Goal: Task Accomplishment & Management: Use online tool/utility

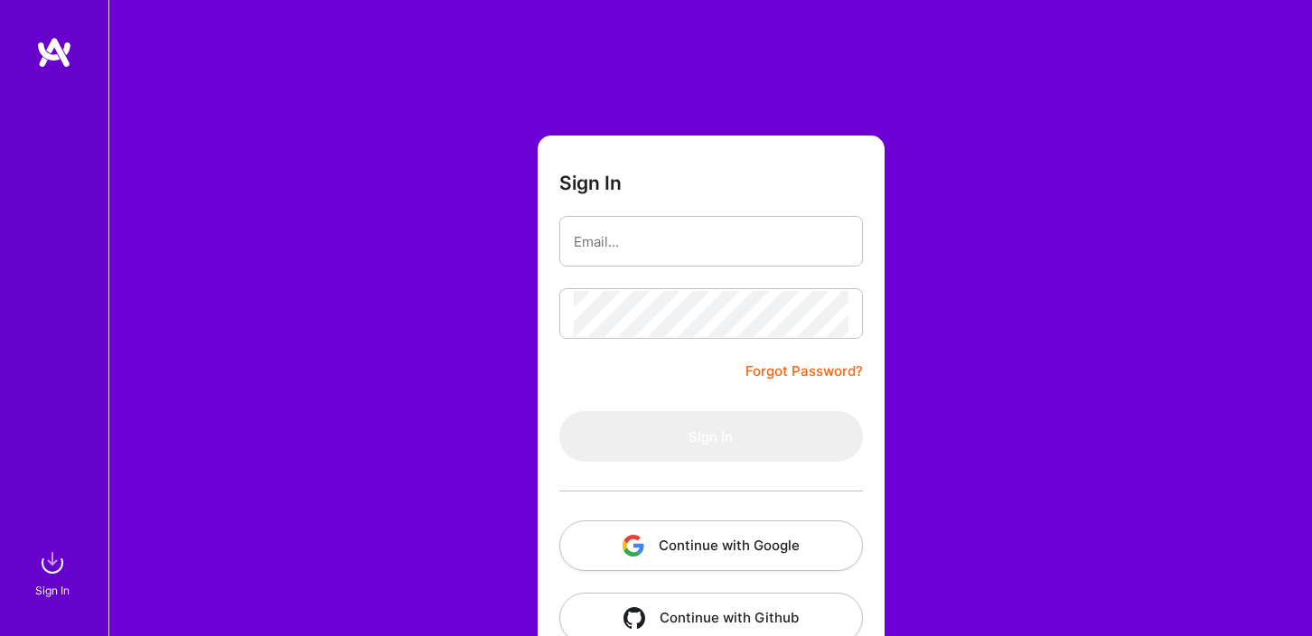
click at [602, 236] on input "email" at bounding box center [711, 242] width 275 height 46
type input "liz@esquaredagency.com"
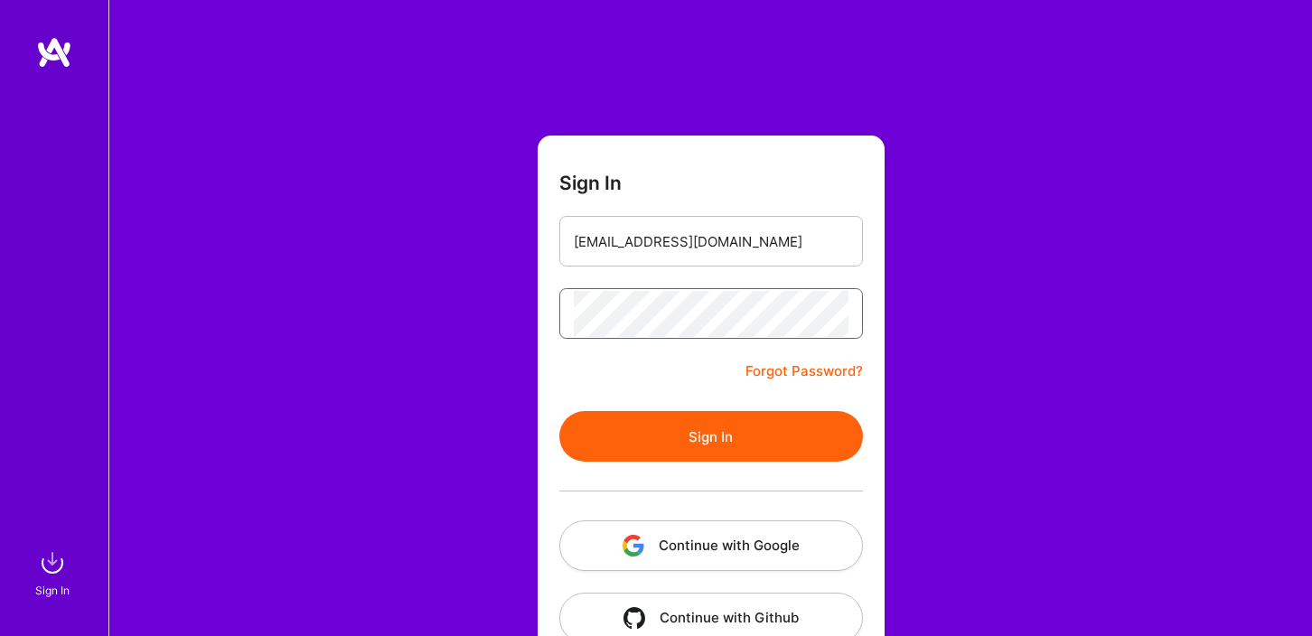
click at [559, 411] on button "Sign In" at bounding box center [711, 436] width 304 height 51
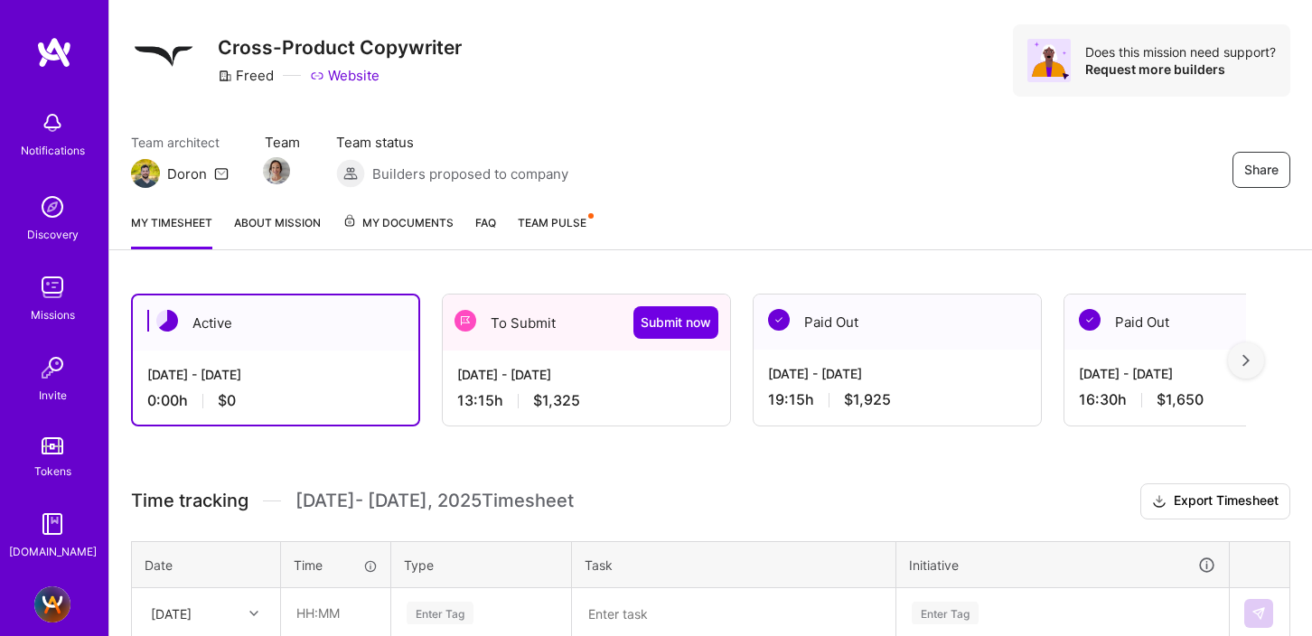
scroll to position [47, 0]
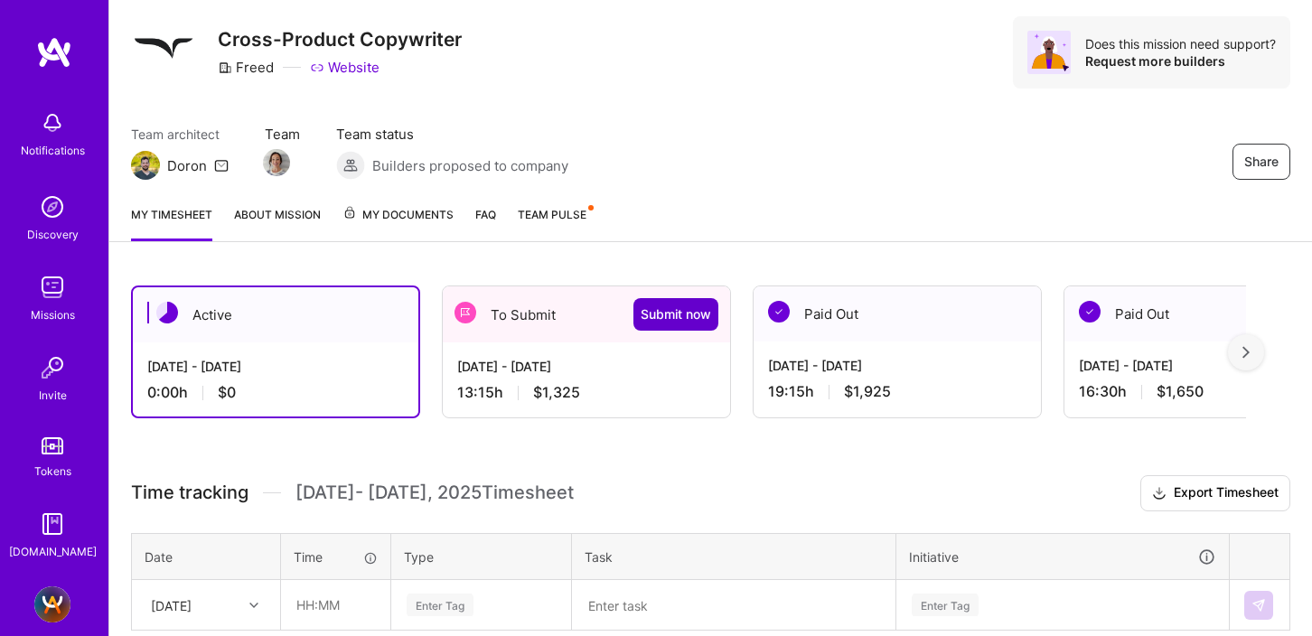
click at [661, 315] on span "Submit now" at bounding box center [676, 314] width 70 height 18
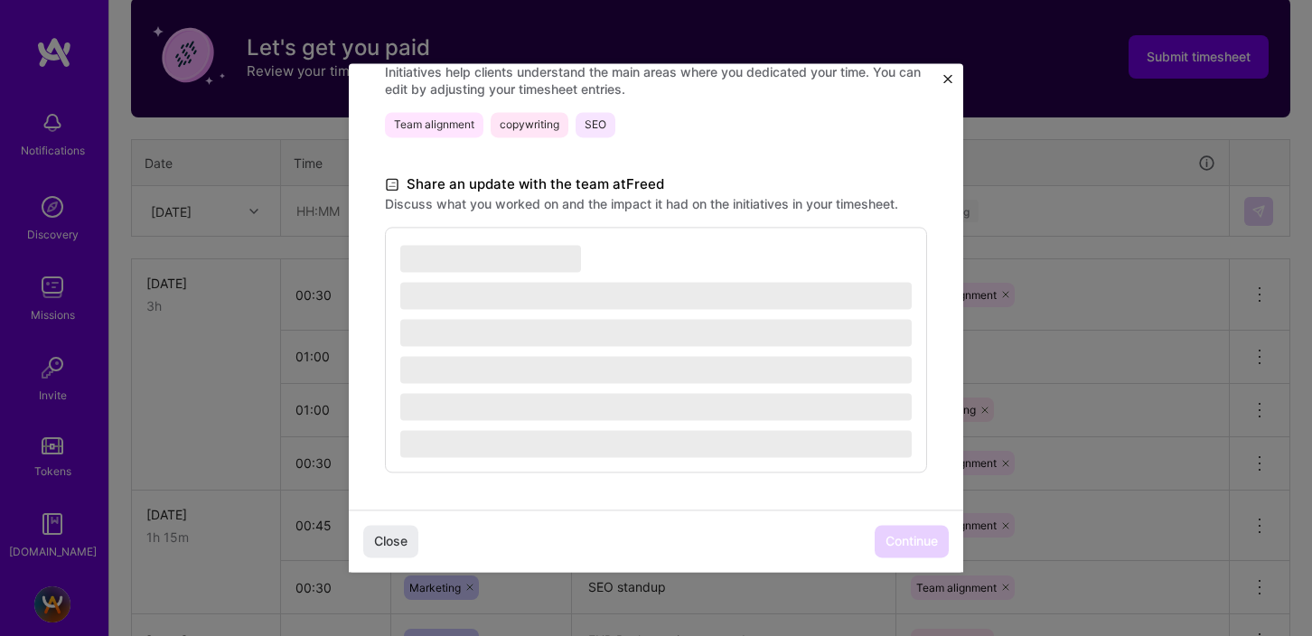
scroll to position [642, 0]
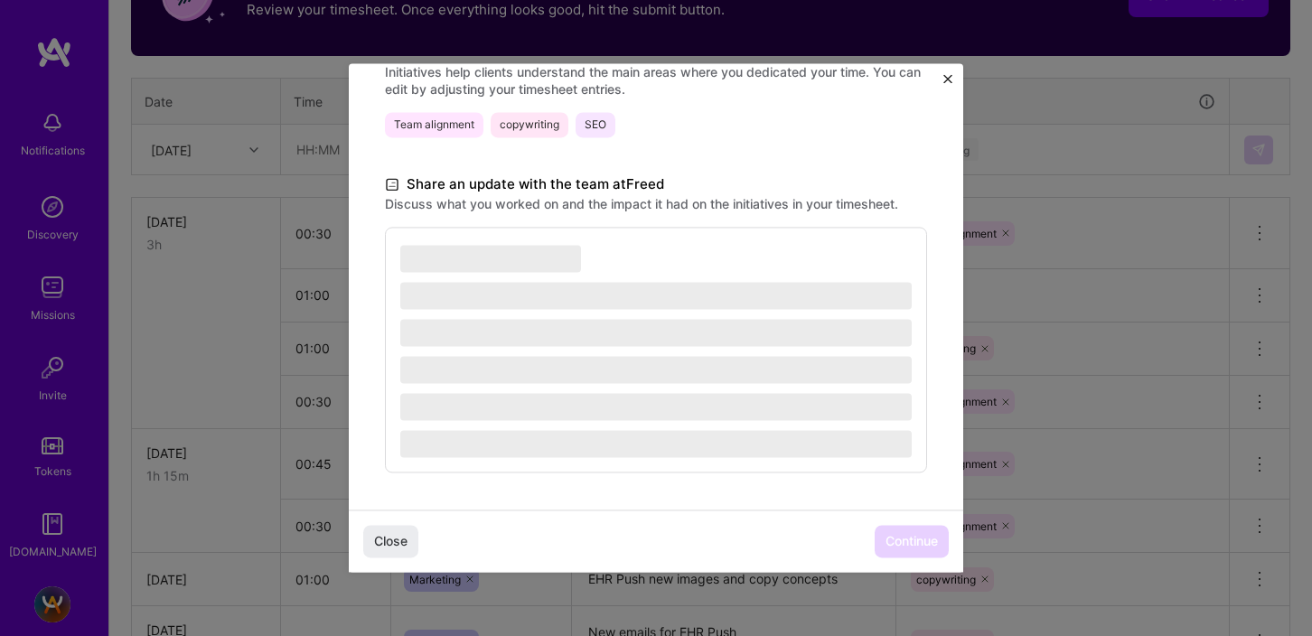
click at [619, 371] on span "‌" at bounding box center [655, 369] width 511 height 27
click at [901, 543] on div "Close Continue" at bounding box center [656, 541] width 614 height 62
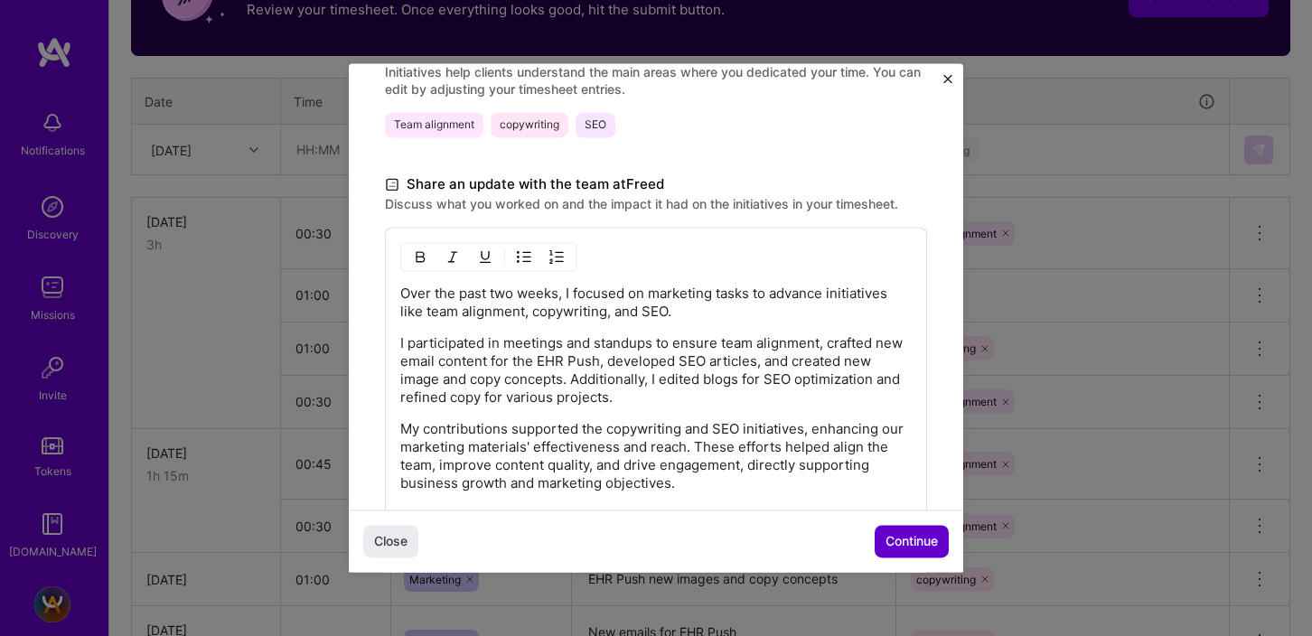
click at [906, 537] on span "Continue" at bounding box center [911, 542] width 52 height 18
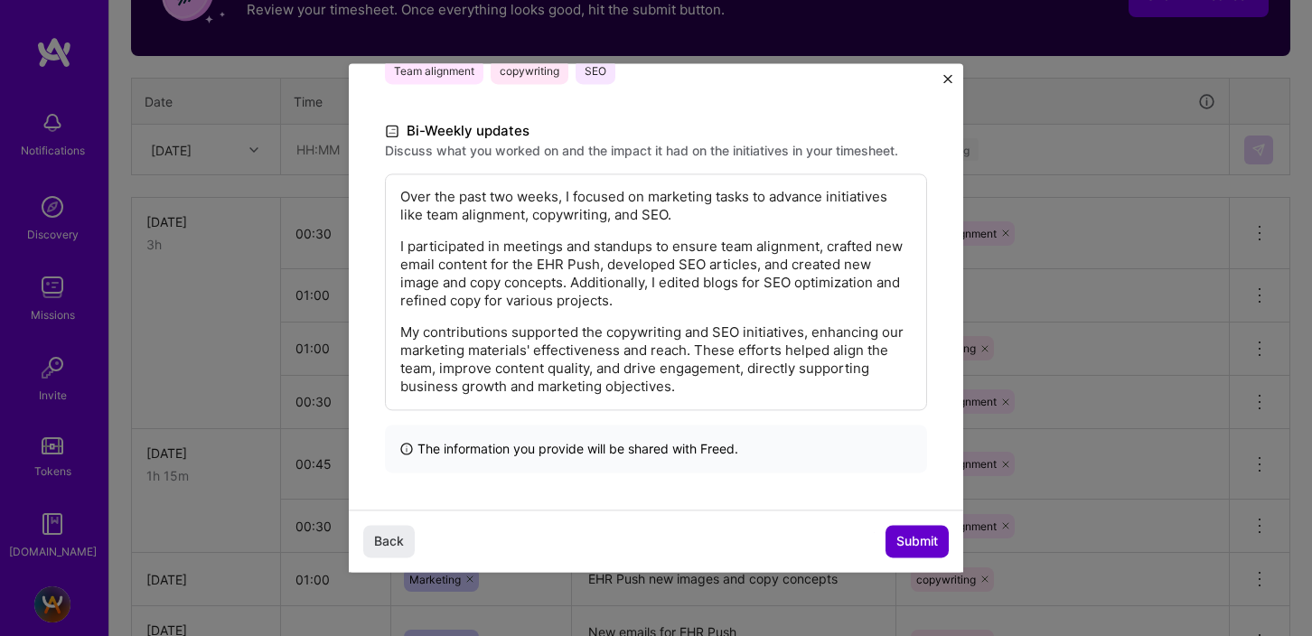
scroll to position [272, 0]
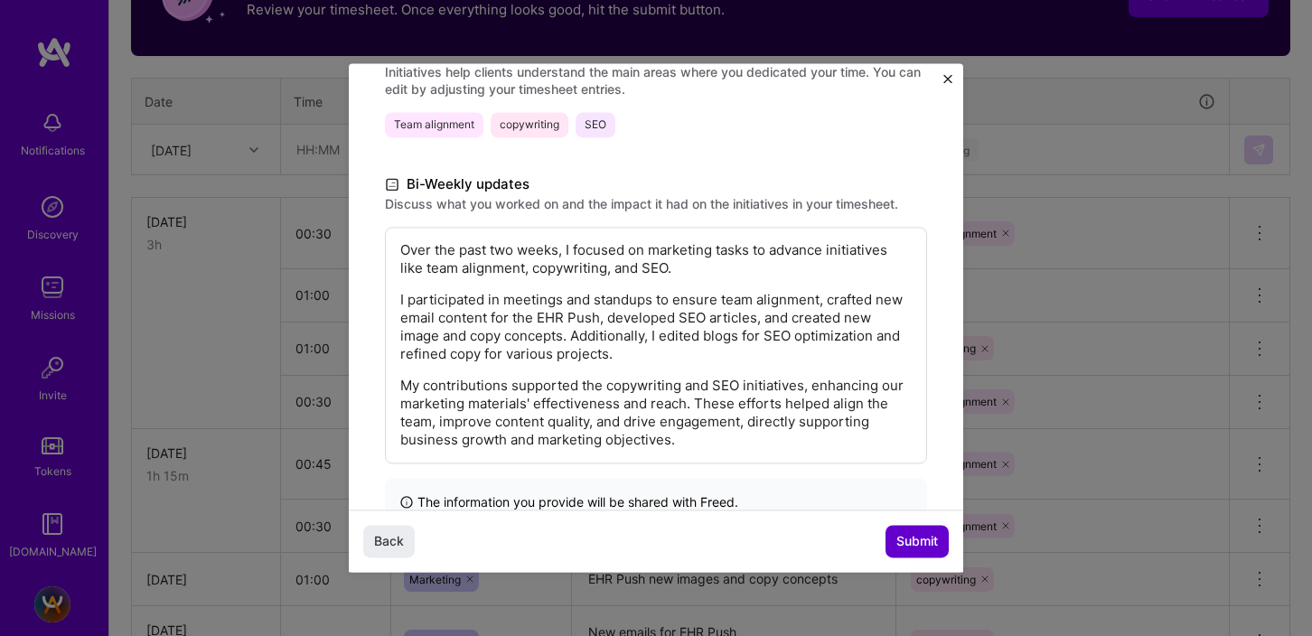
click at [911, 543] on span "Submit" at bounding box center [917, 542] width 42 height 18
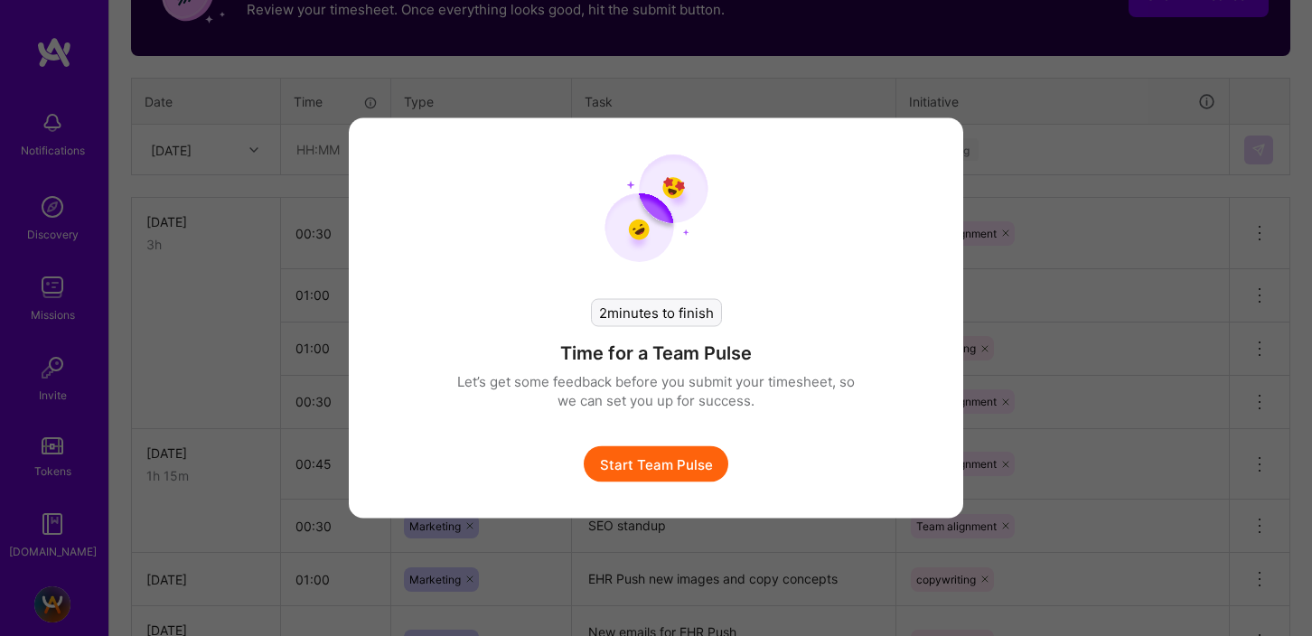
click at [675, 463] on button "Start Team Pulse" at bounding box center [656, 464] width 145 height 36
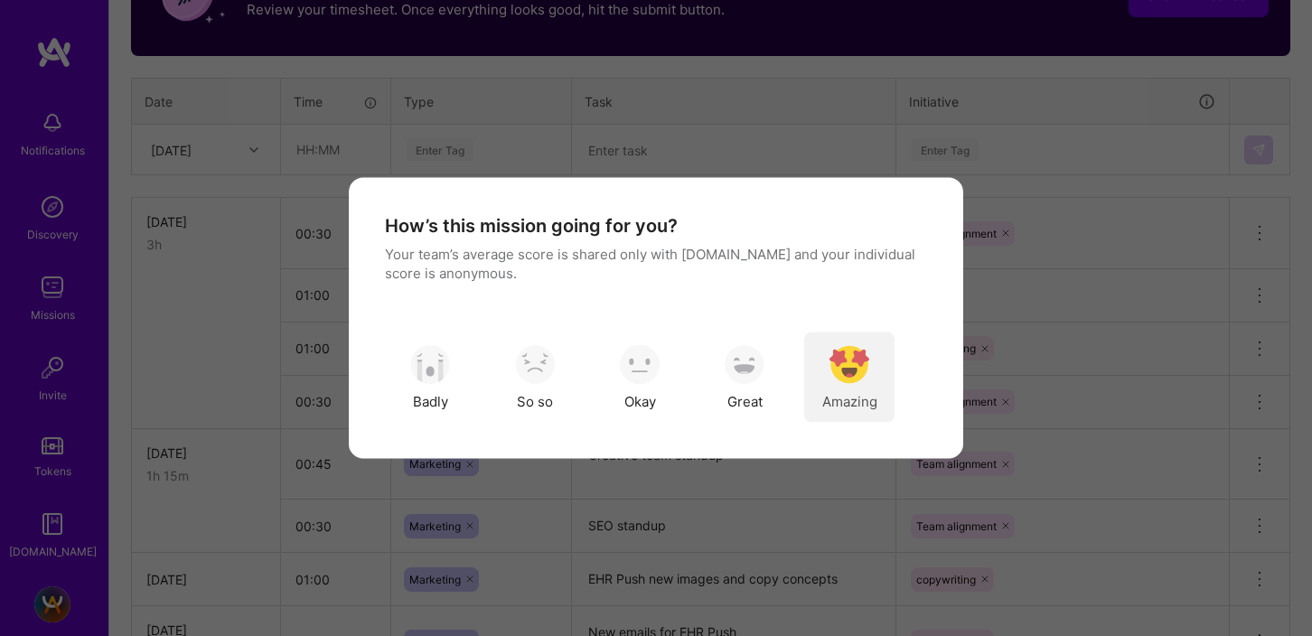
click at [850, 372] on img "modal" at bounding box center [849, 364] width 40 height 40
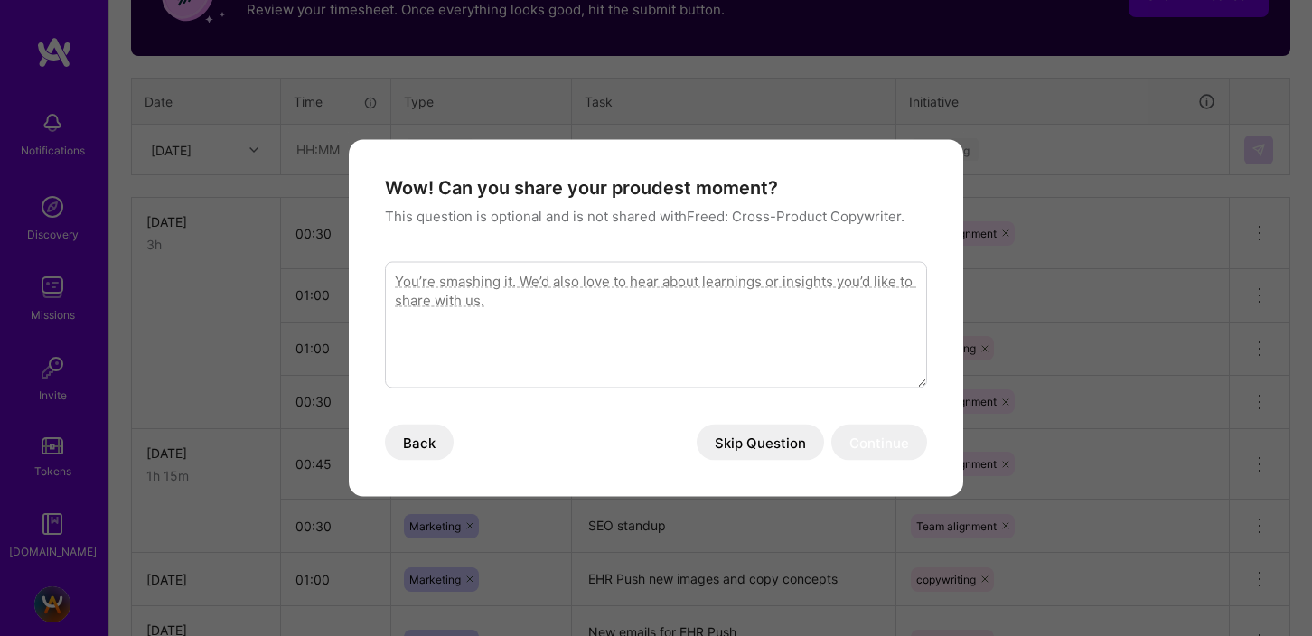
click at [754, 429] on button "Skip Question" at bounding box center [760, 443] width 127 height 36
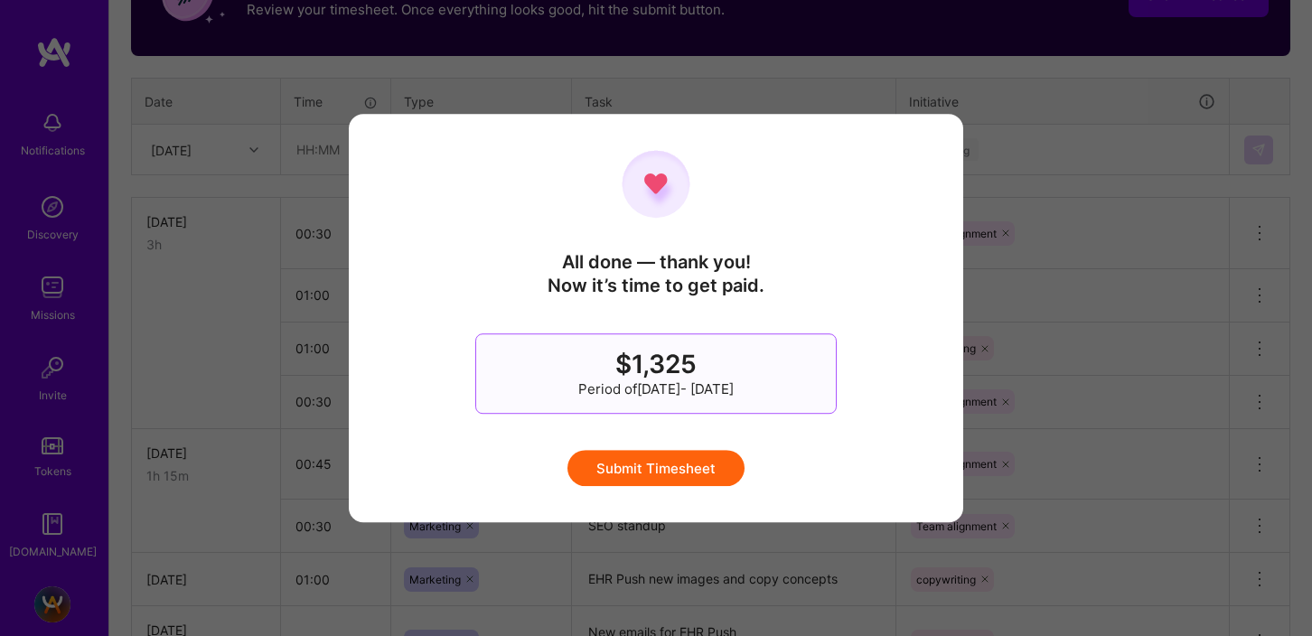
click at [678, 477] on button "Submit Timesheet" at bounding box center [655, 468] width 177 height 36
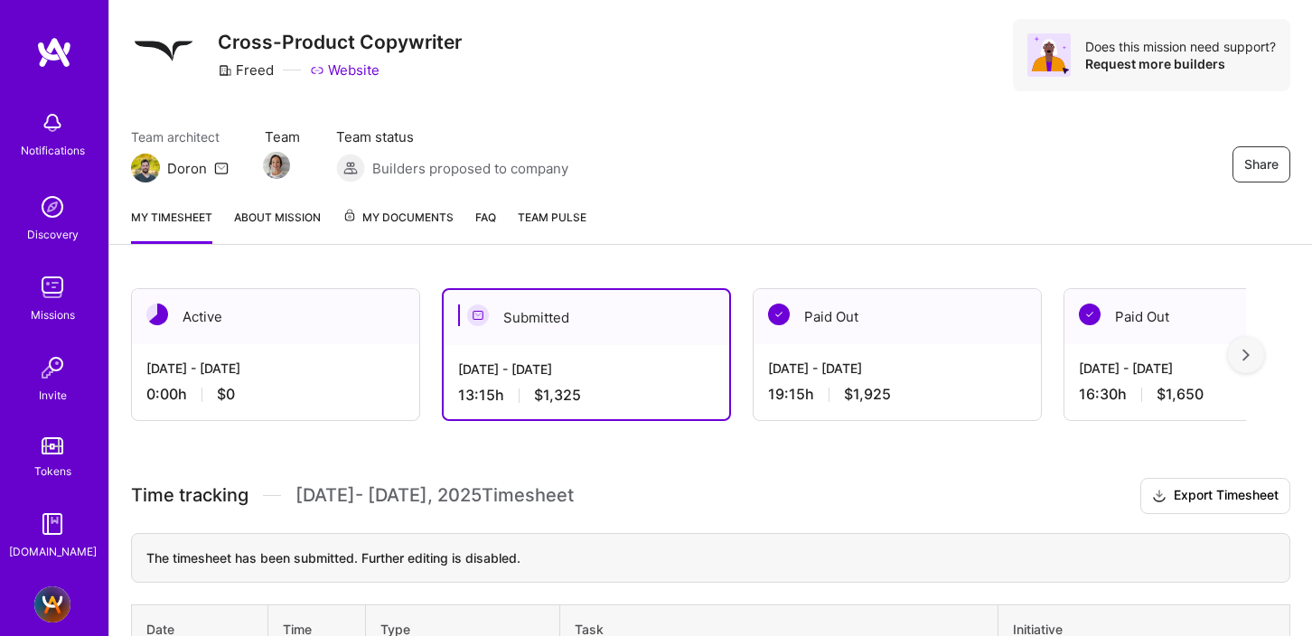
click at [1243, 355] on img at bounding box center [1245, 355] width 7 height 13
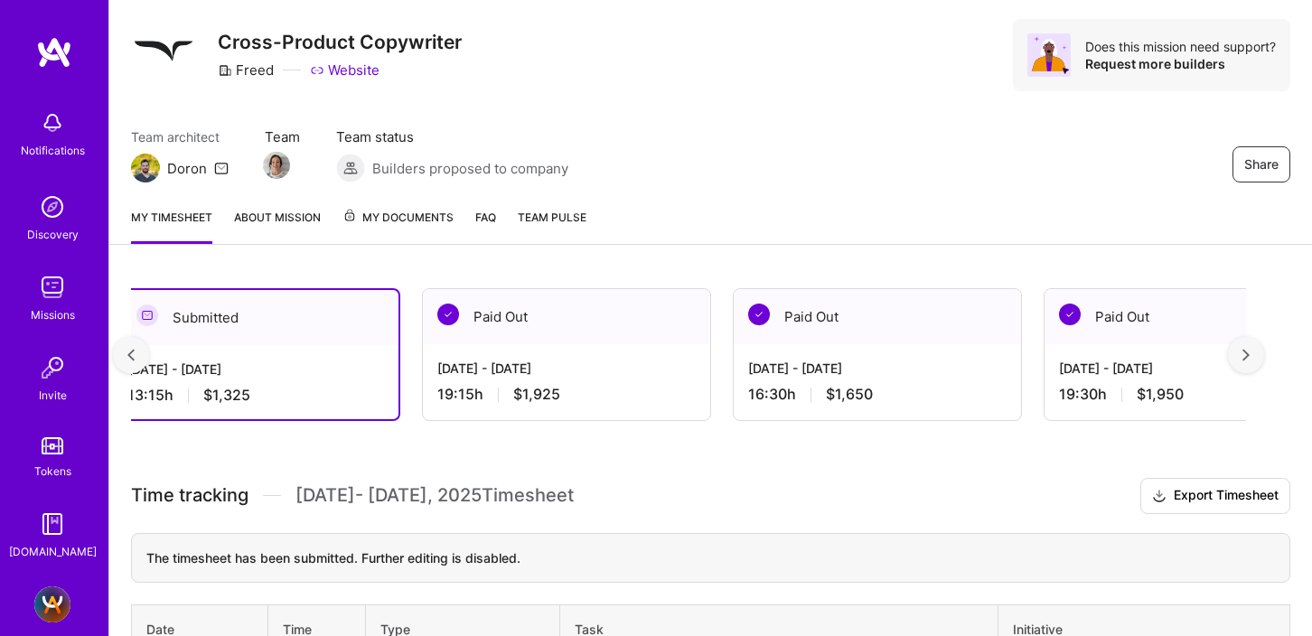
click at [1243, 355] on img at bounding box center [1245, 355] width 7 height 13
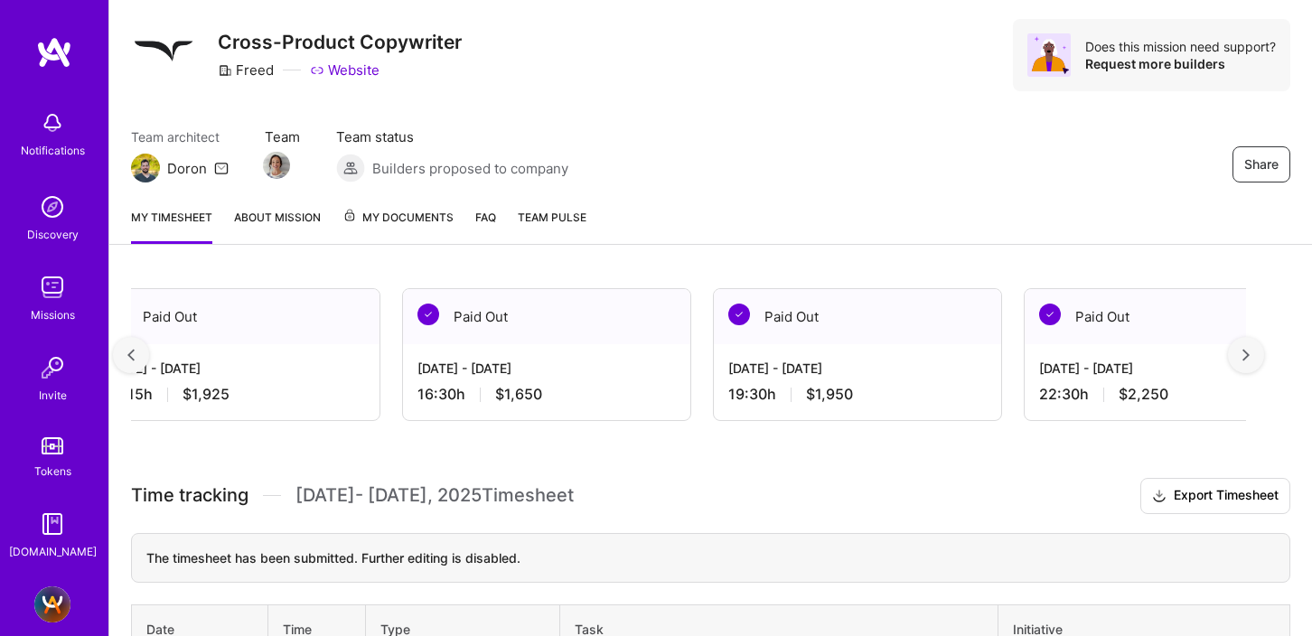
click at [1243, 355] on img at bounding box center [1245, 355] width 7 height 13
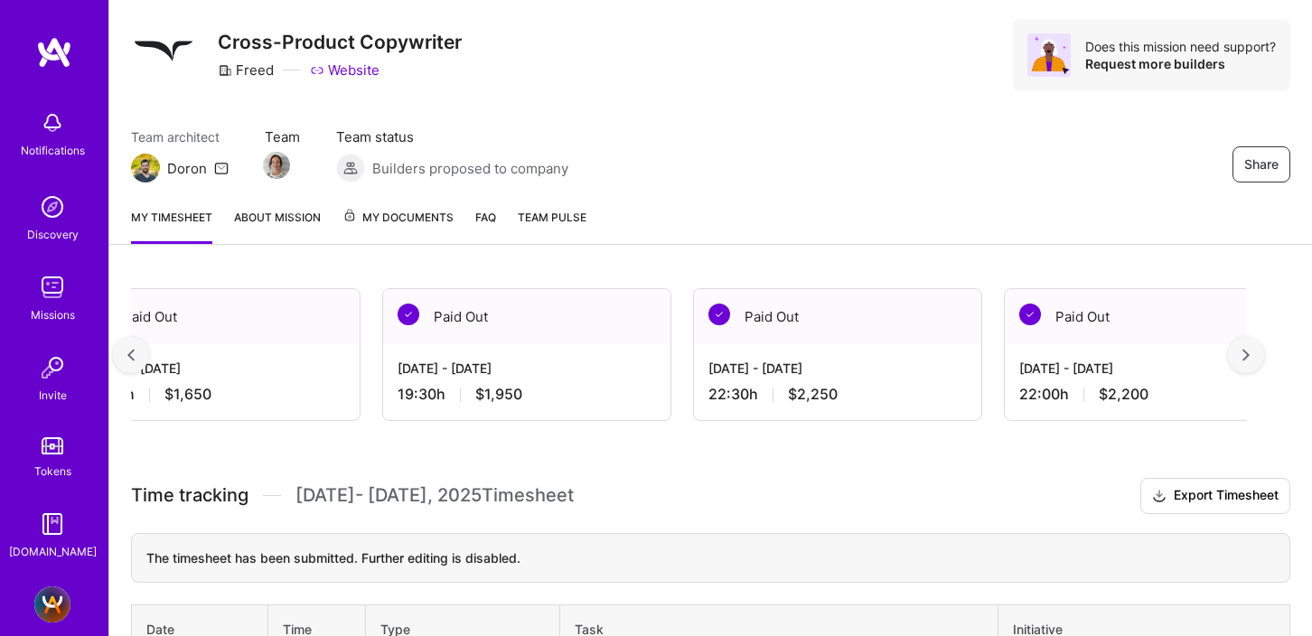
click at [1243, 355] on img at bounding box center [1245, 355] width 7 height 13
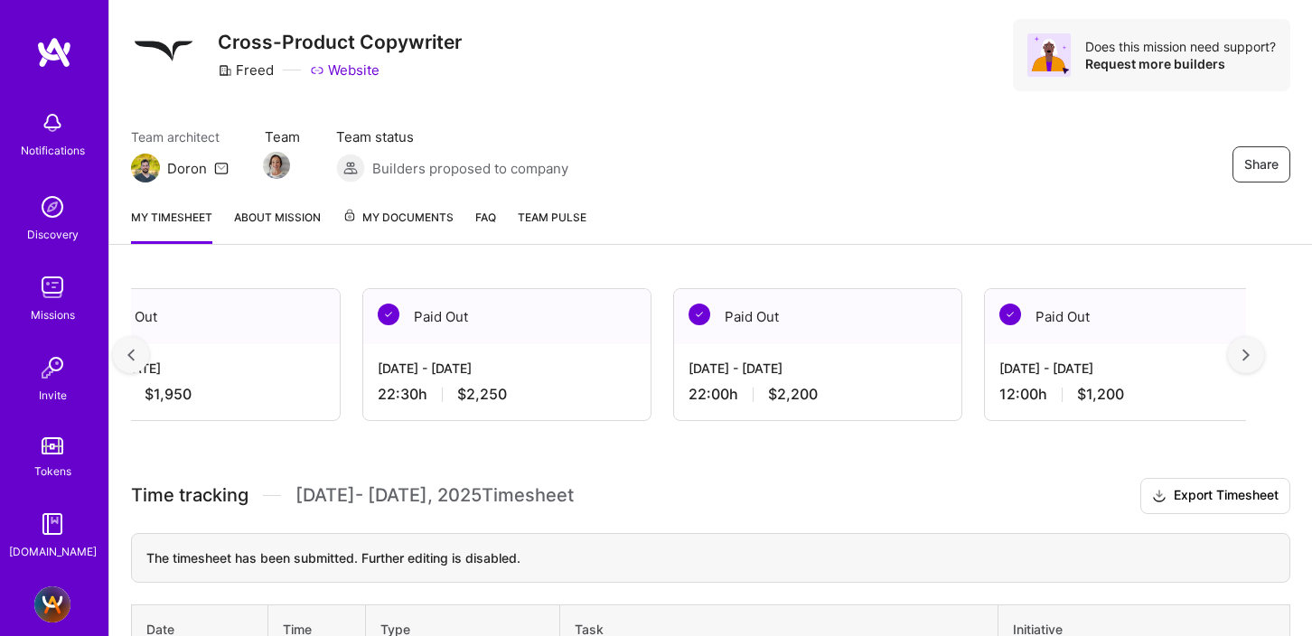
click at [1243, 355] on img at bounding box center [1245, 355] width 7 height 13
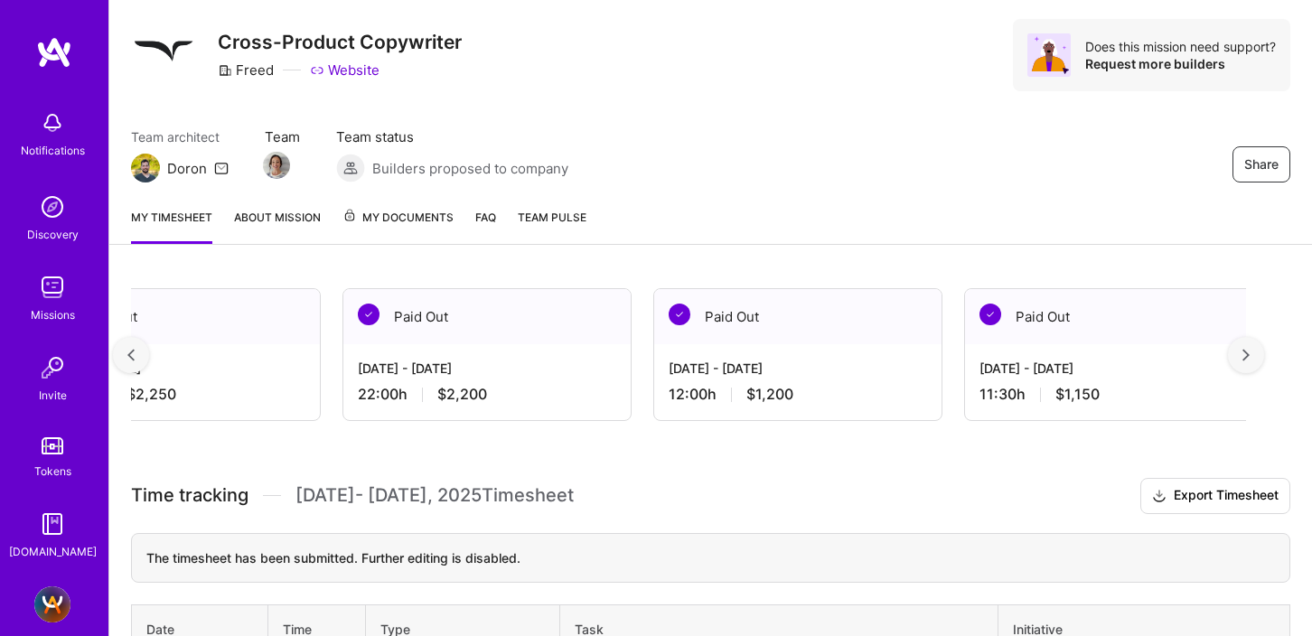
click at [1243, 355] on img at bounding box center [1245, 355] width 7 height 13
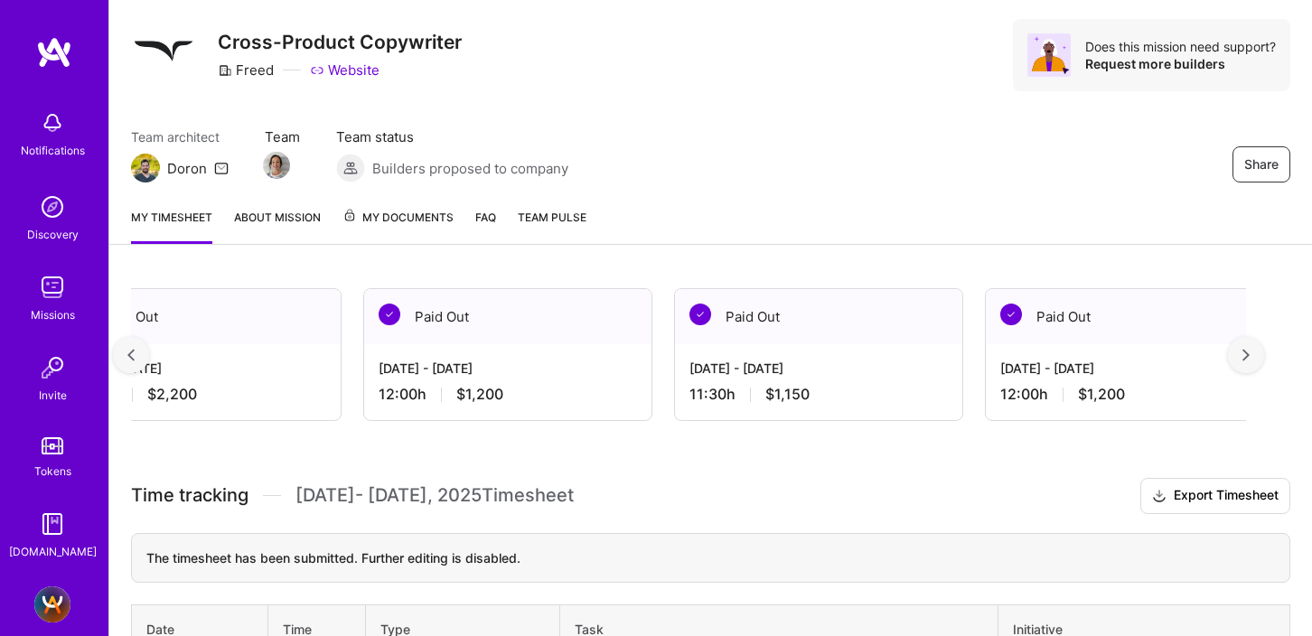
scroll to position [0, 1984]
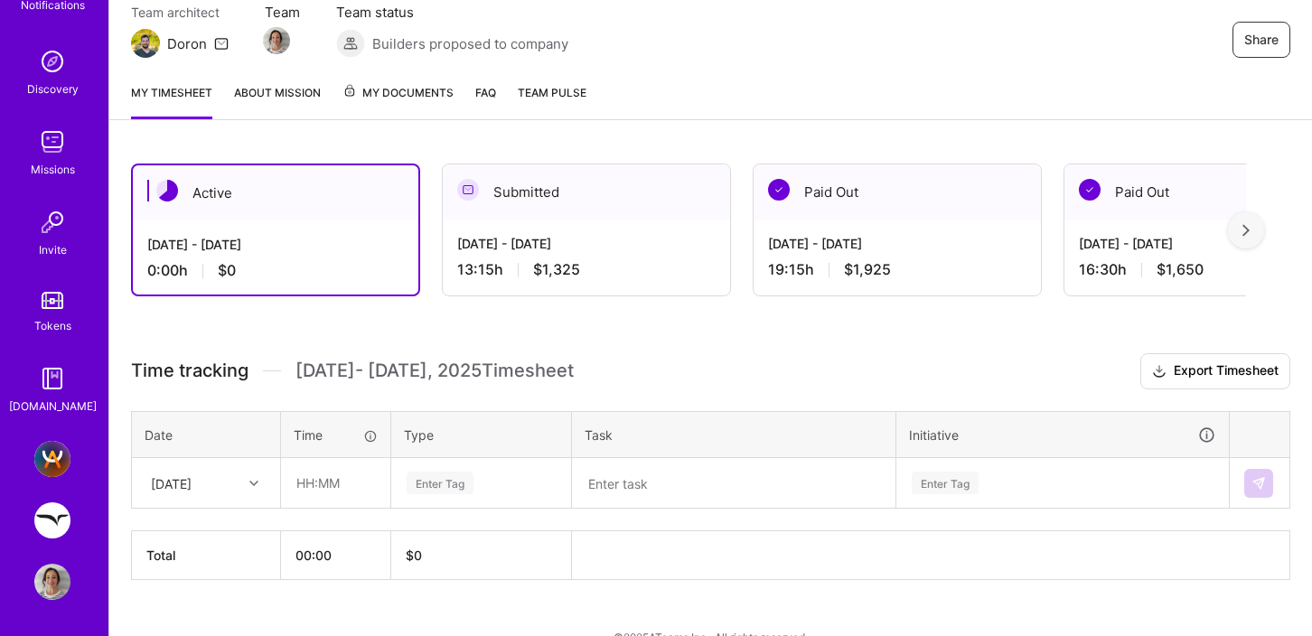
scroll to position [201, 0]
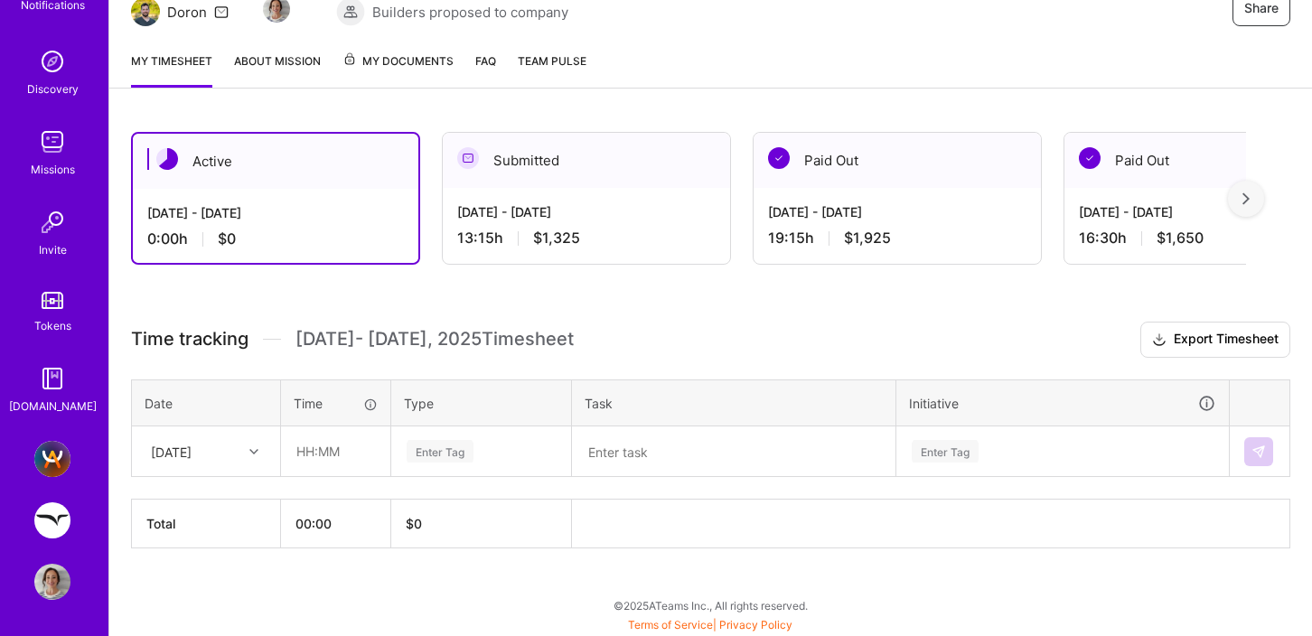
click at [827, 210] on div "[DATE] - [DATE]" at bounding box center [897, 211] width 258 height 19
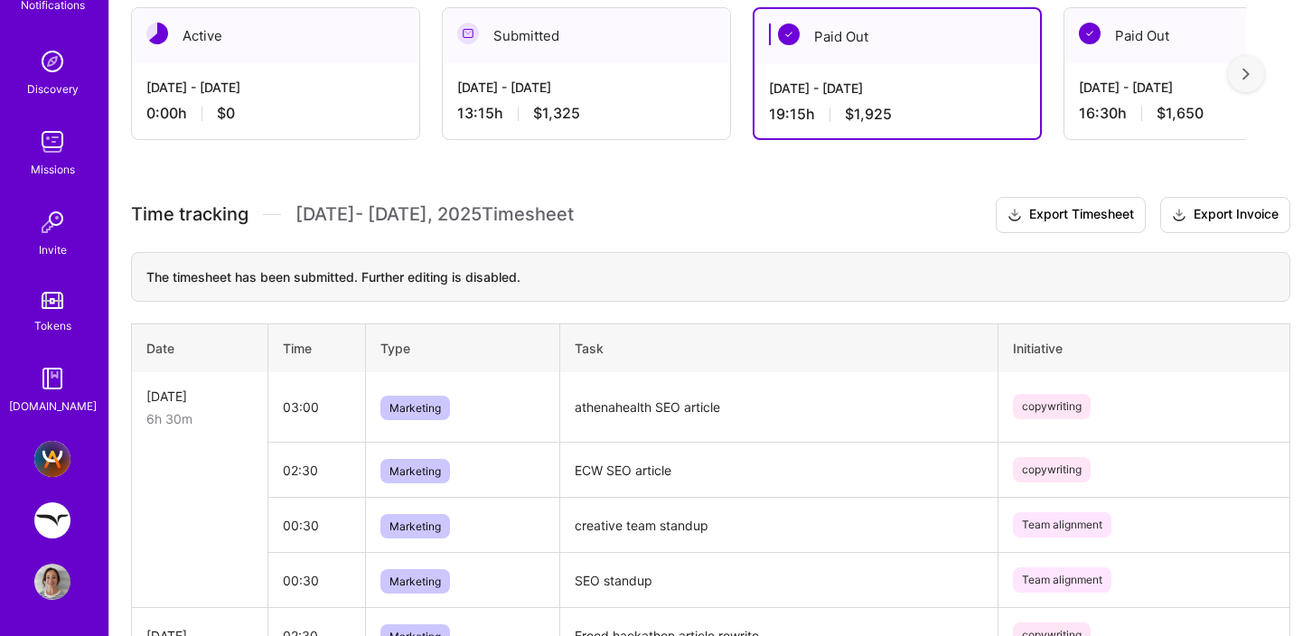
scroll to position [260, 0]
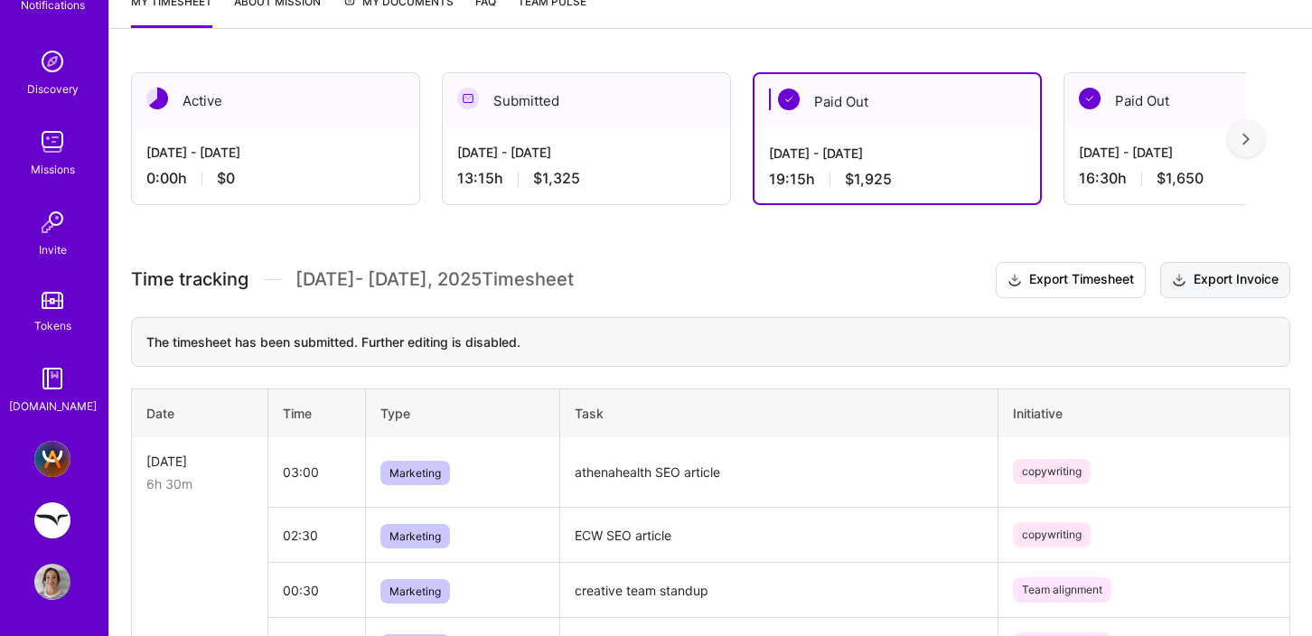
click at [1193, 280] on button "Export Invoice" at bounding box center [1225, 280] width 130 height 36
